Goal: Task Accomplishment & Management: Complete application form

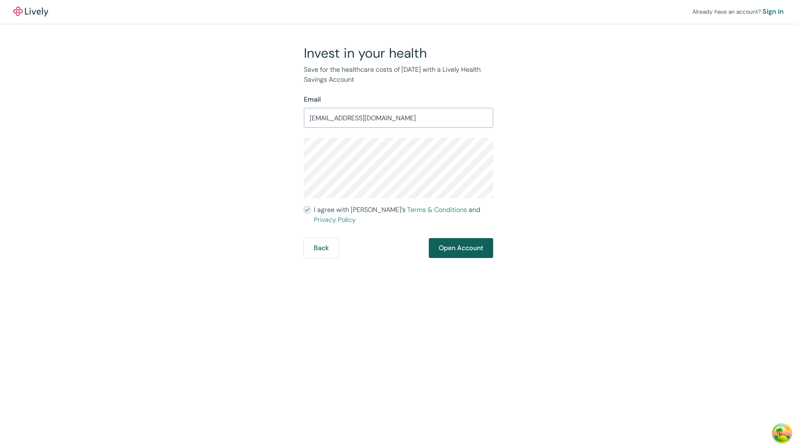
click at [460, 238] on button "Open Account" at bounding box center [461, 248] width 64 height 20
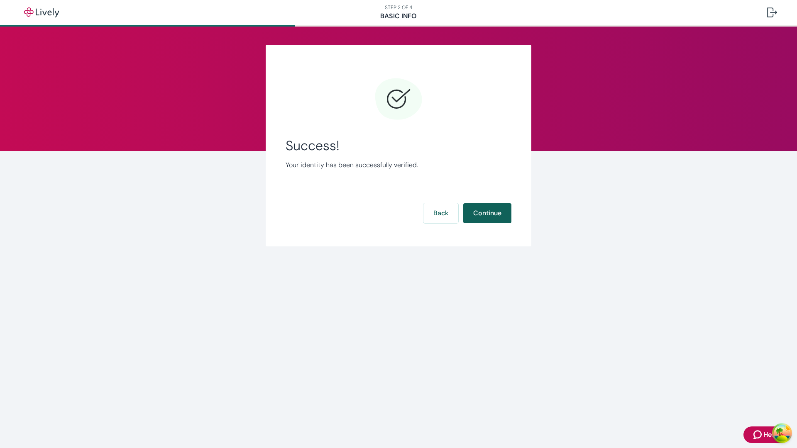
click at [487, 213] on button "Continue" at bounding box center [487, 213] width 48 height 20
